Goal: Information Seeking & Learning: Learn about a topic

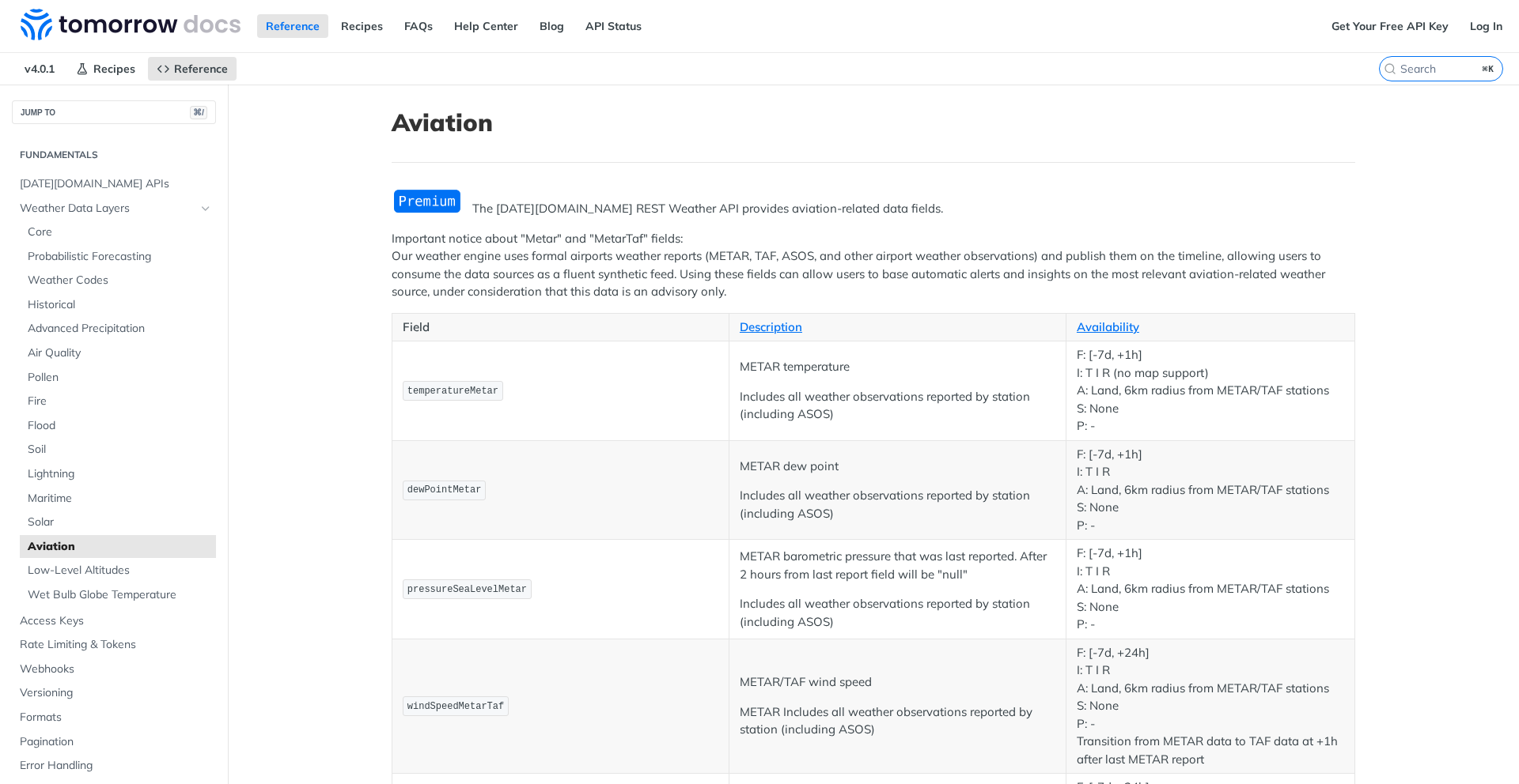
click at [1430, 77] on label "⌘K" at bounding box center [1441, 69] width 124 height 25
click at [1430, 76] on input "⌘K" at bounding box center [1421, 69] width 161 height 14
paste input "meta_startTime"
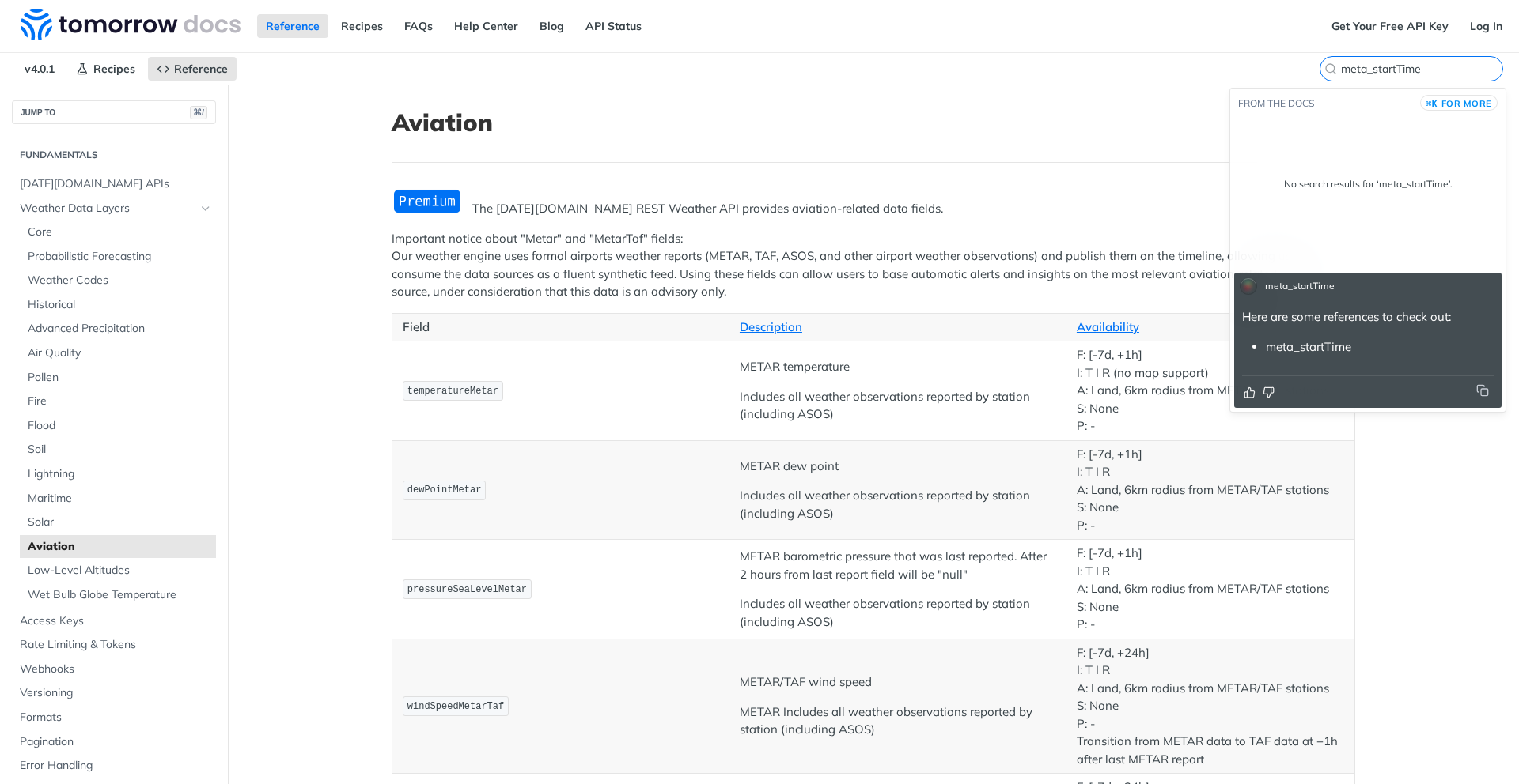
type input "meta_startTime"
click at [1333, 352] on link "meta_startTime" at bounding box center [1308, 346] width 85 height 15
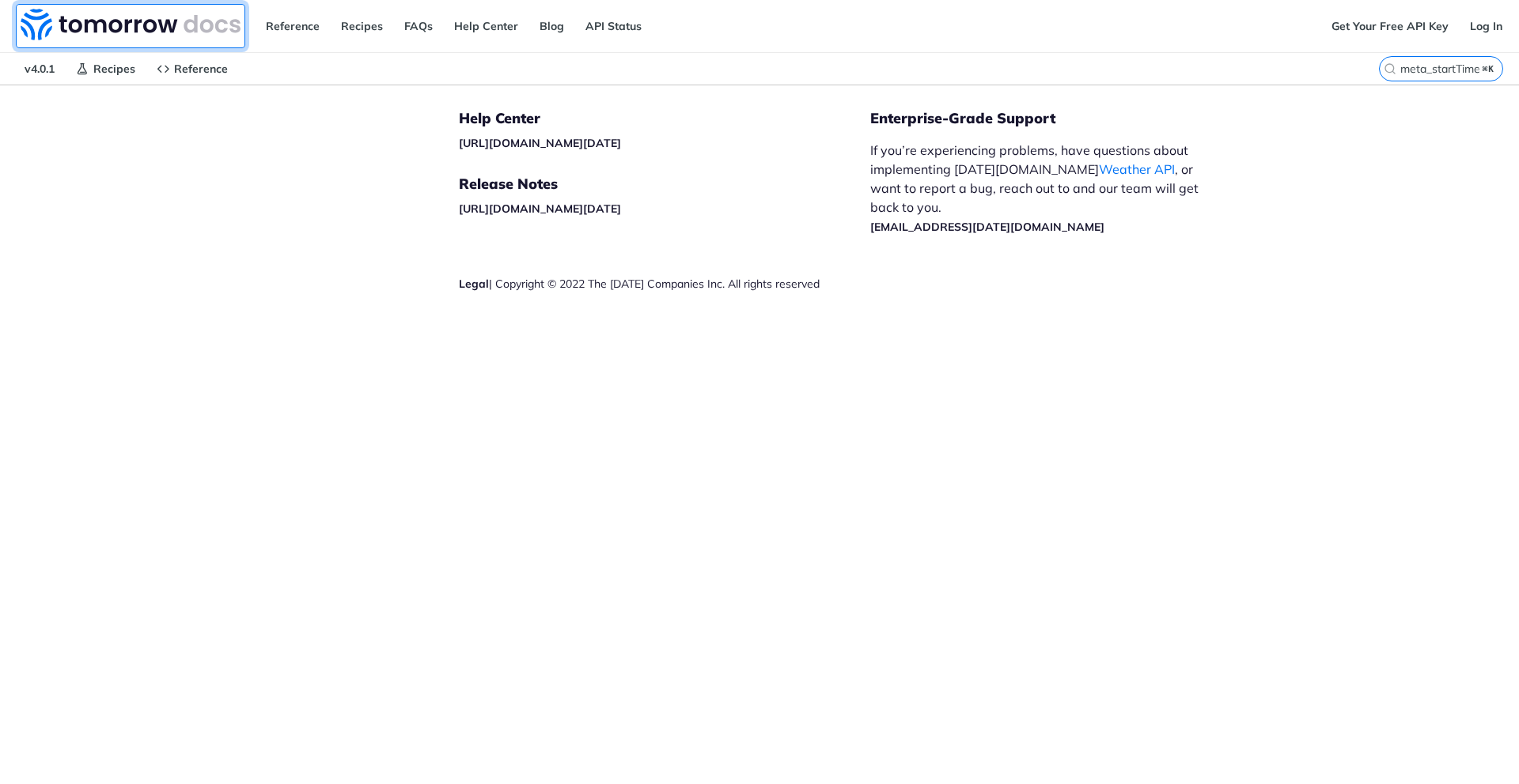
click at [113, 23] on img at bounding box center [131, 24] width 220 height 31
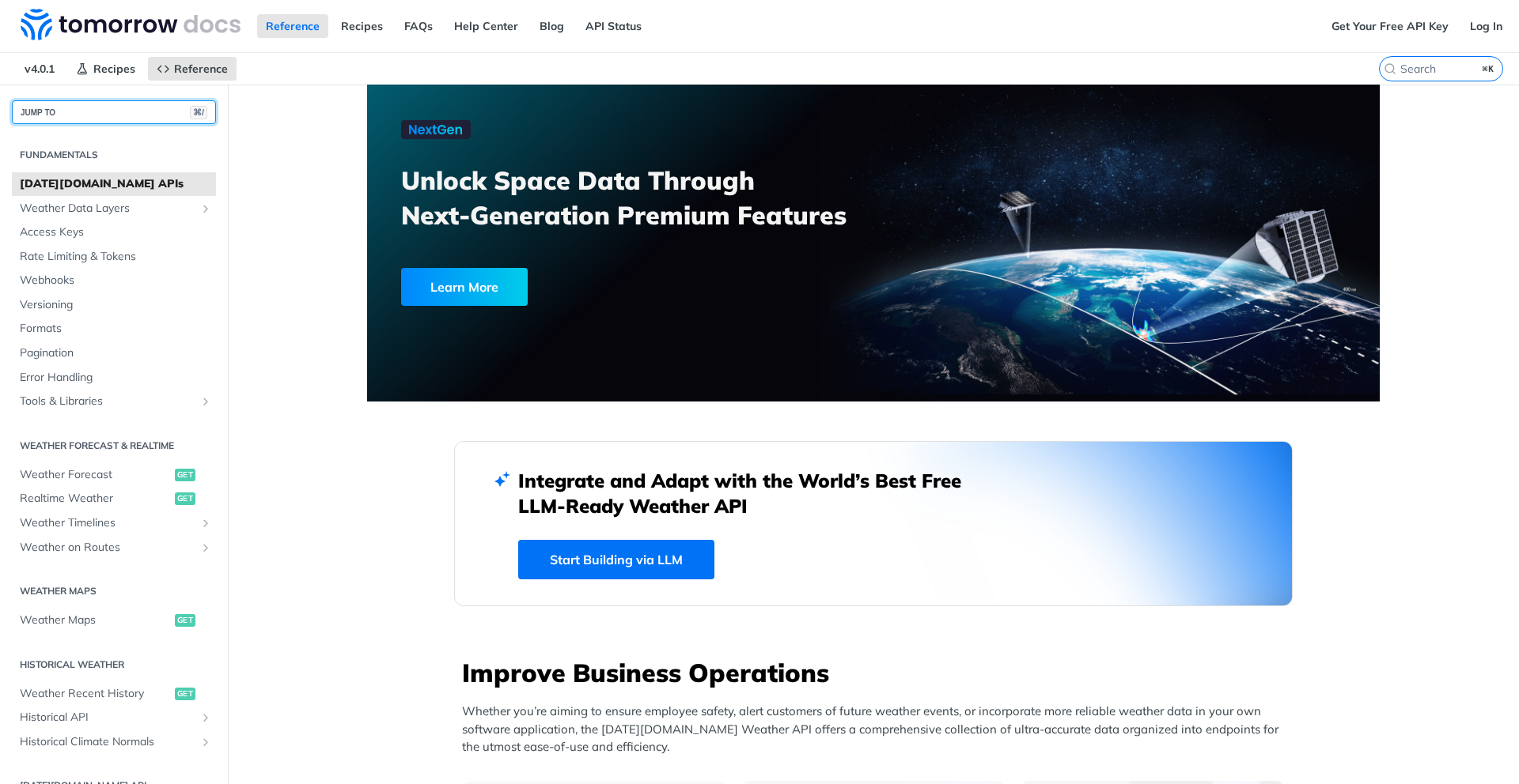
click at [142, 113] on button "JUMP TO ⌘/" at bounding box center [114, 111] width 204 height 23
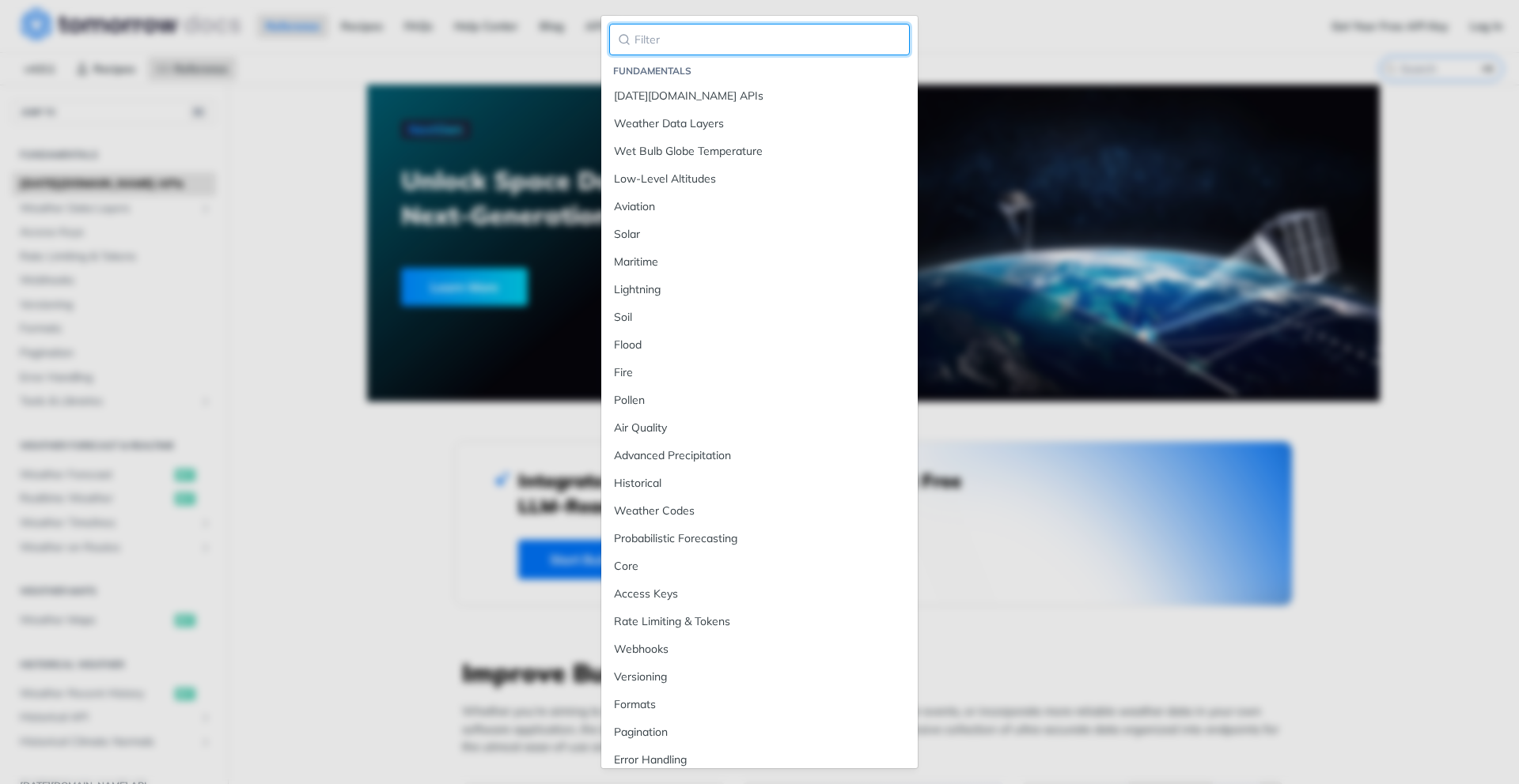
paste input "meta_startTime"
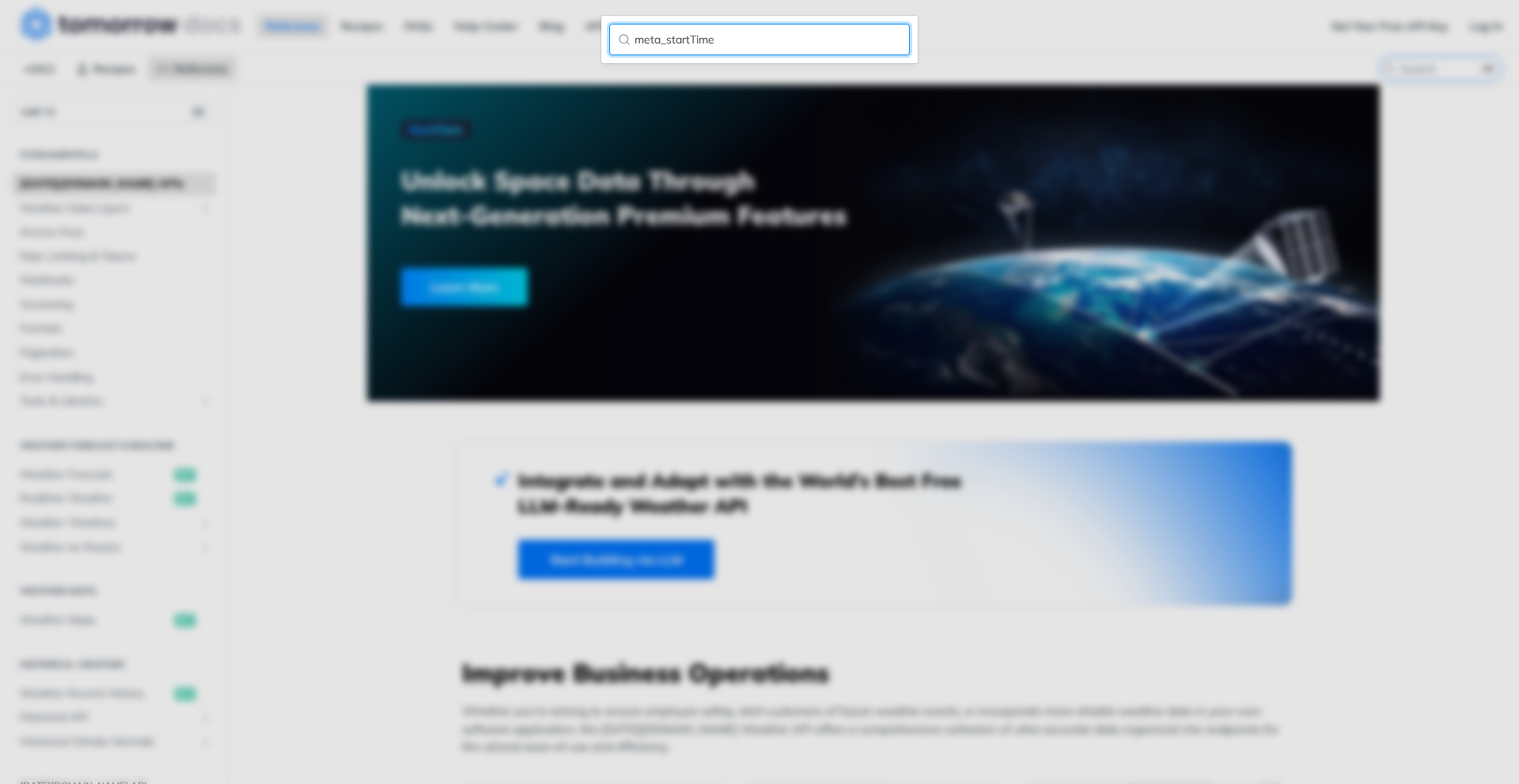
type input "meta_startTime"
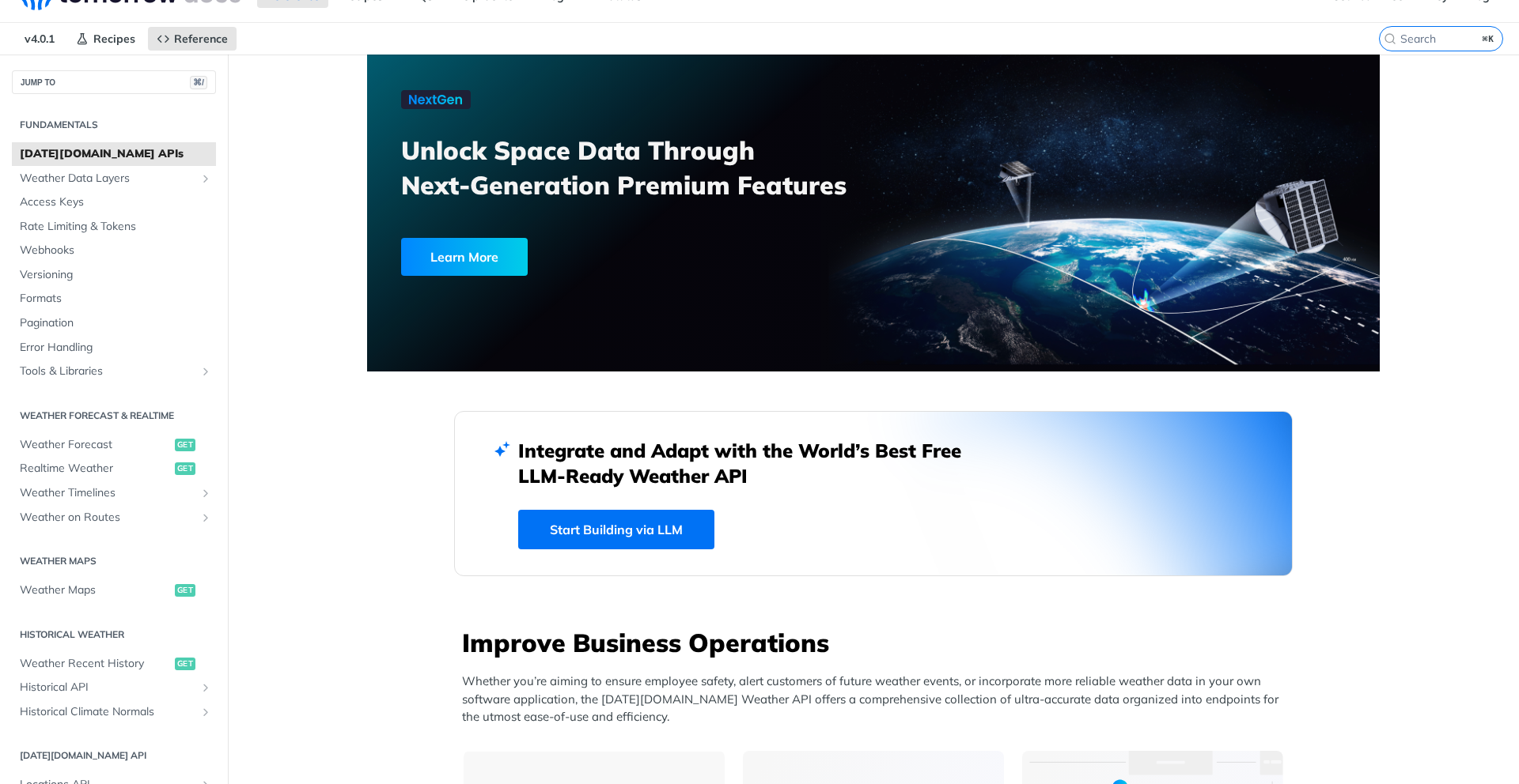
scroll to position [31, 0]
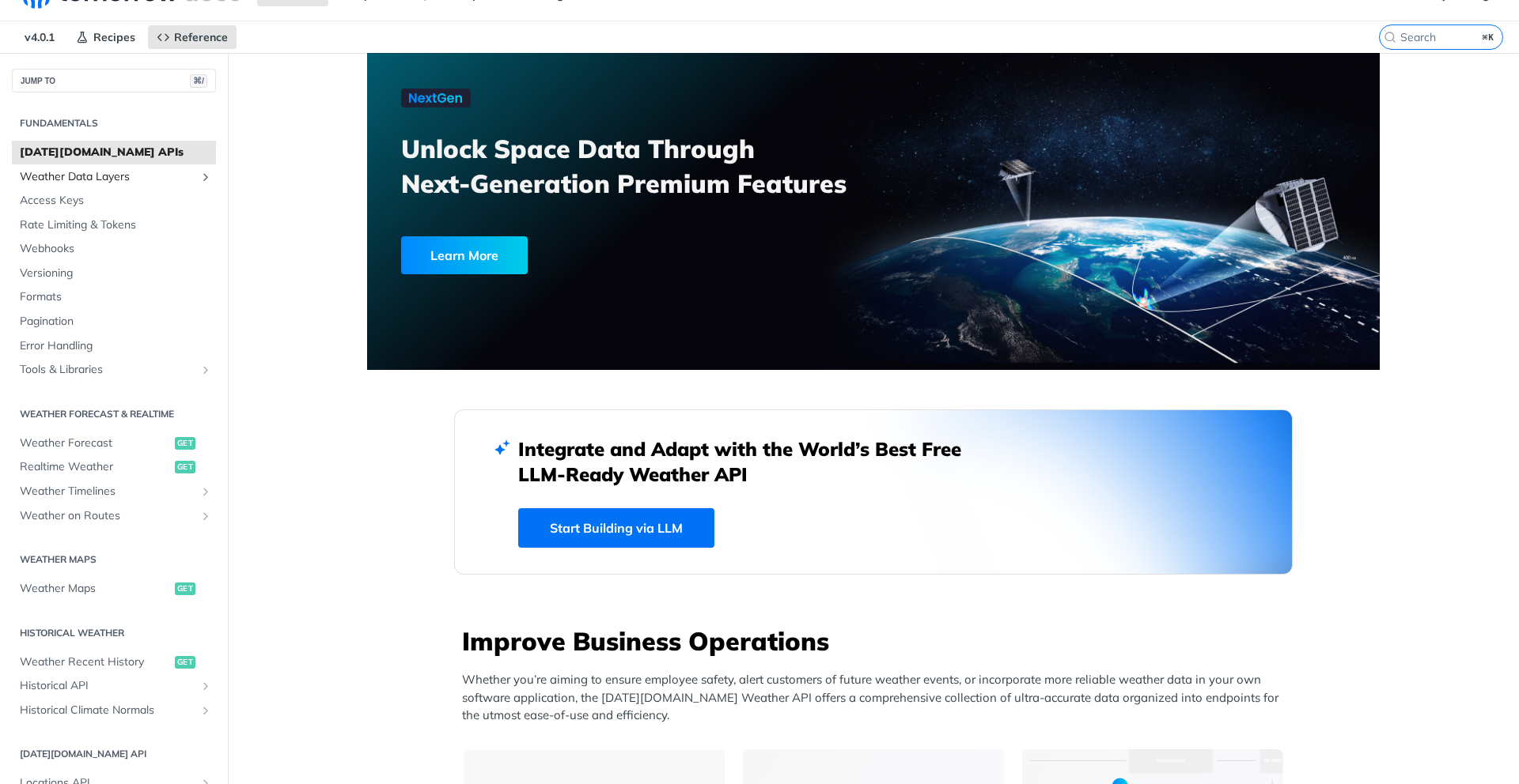
click at [190, 178] on span "Weather Data Layers" at bounding box center [108, 177] width 176 height 16
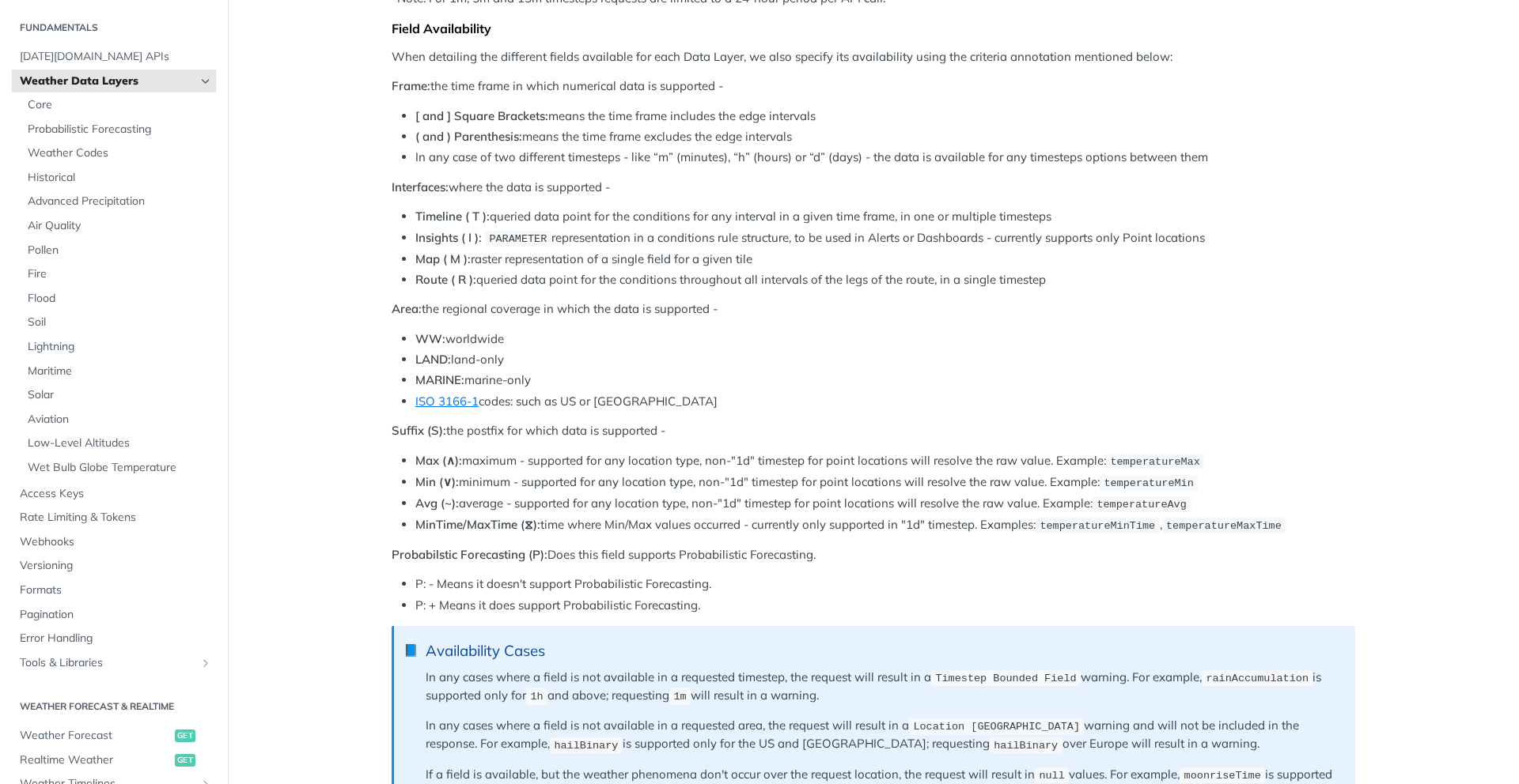
scroll to position [858, 0]
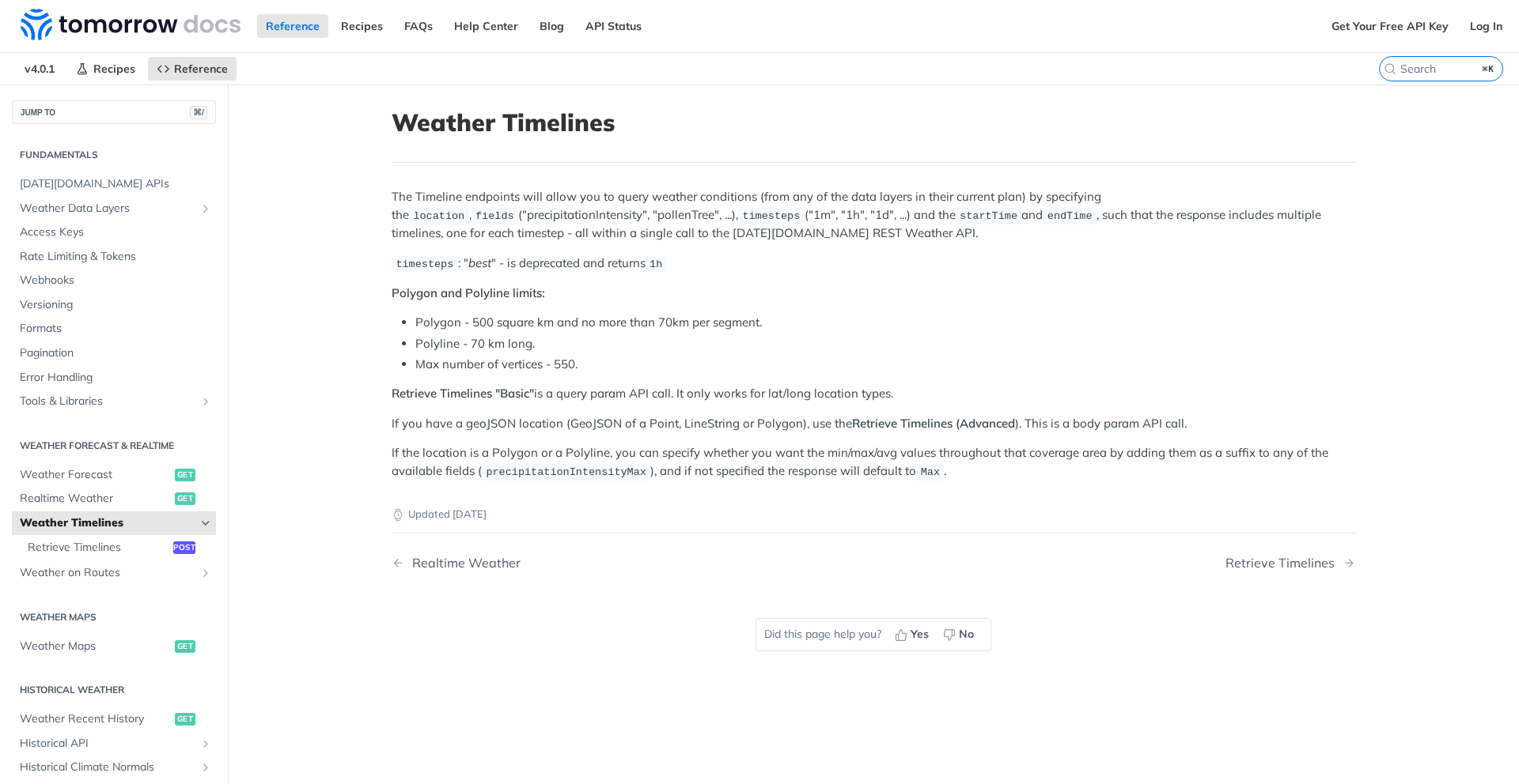
click at [79, 170] on section "Fundamentals Tomorrow.io APIs Weather Data Layers Core Probabilistic Forecastin…" at bounding box center [114, 278] width 204 height 275
click at [80, 182] on span "[DATE][DOMAIN_NAME] APIs" at bounding box center [116, 184] width 192 height 16
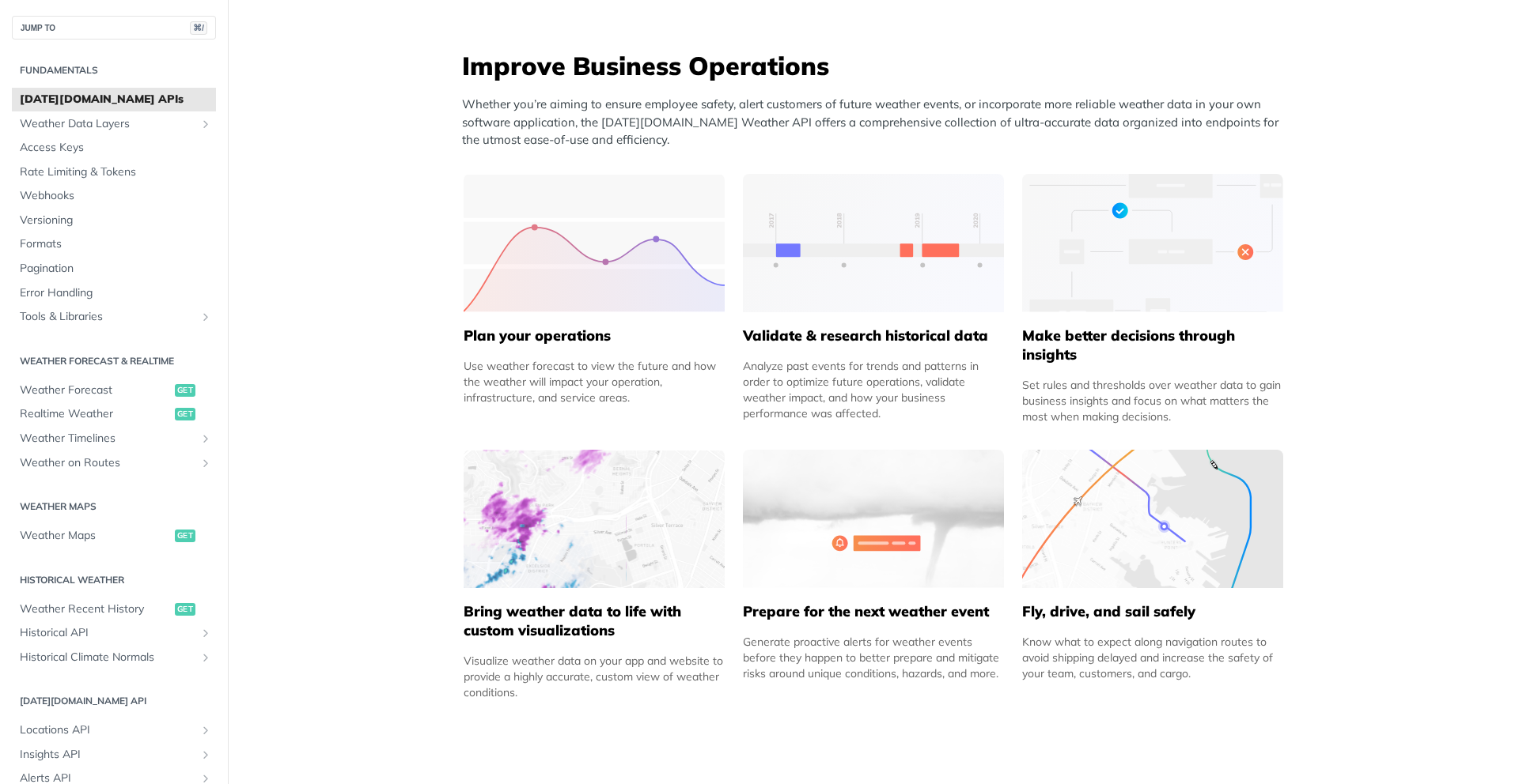
scroll to position [652, 0]
